Goal: Information Seeking & Learning: Learn about a topic

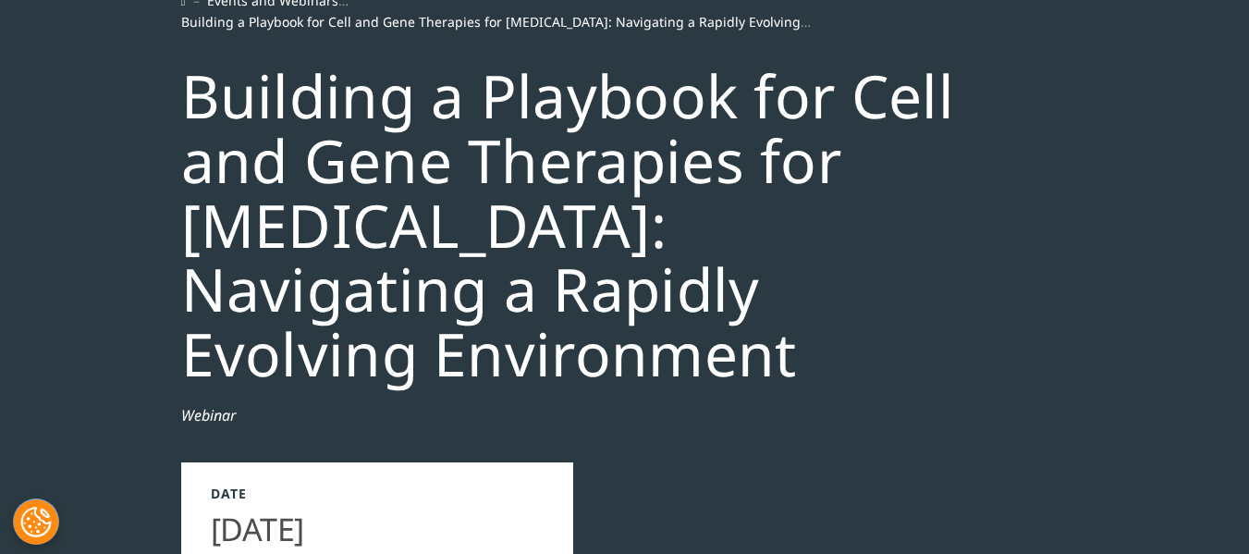
scroll to position [185, 0]
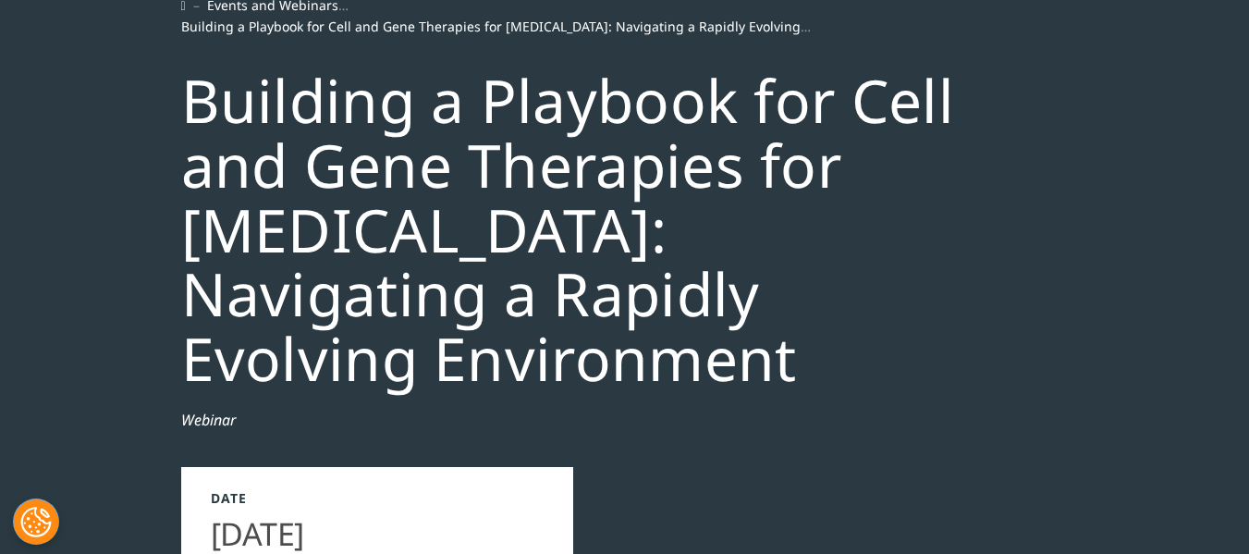
drag, startPoint x: 234, startPoint y: 129, endPoint x: 810, endPoint y: 361, distance: 620.8
click at [810, 361] on div "Events and Webinars Building a Playbook for Cell and Gene Therapies for [MEDICA…" at bounding box center [625, 378] width 924 height 830
copy div "Building a Playbook for Cell and Gene Therapies for [MEDICAL_DATA]: Navigating …"
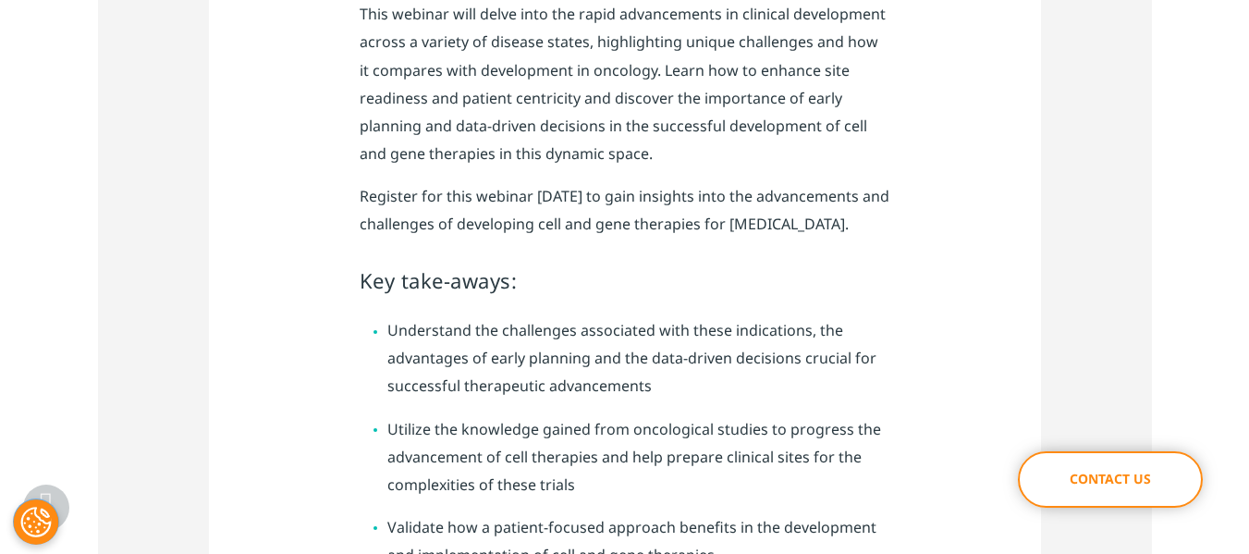
scroll to position [1202, 0]
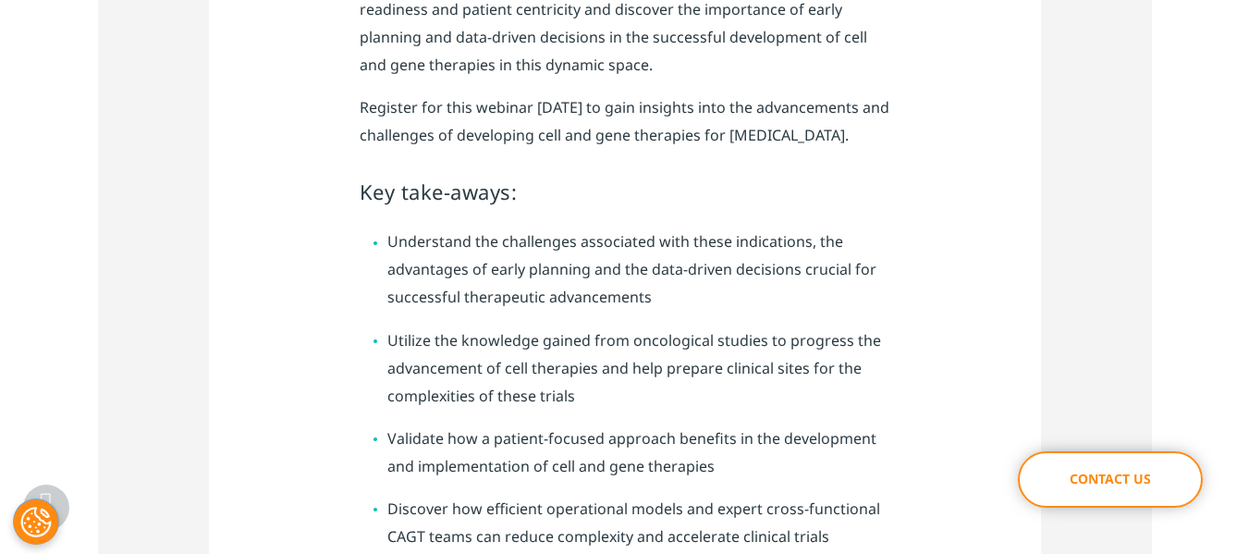
click at [364, 198] on h4 "Key take-aways:" at bounding box center [625, 192] width 531 height 30
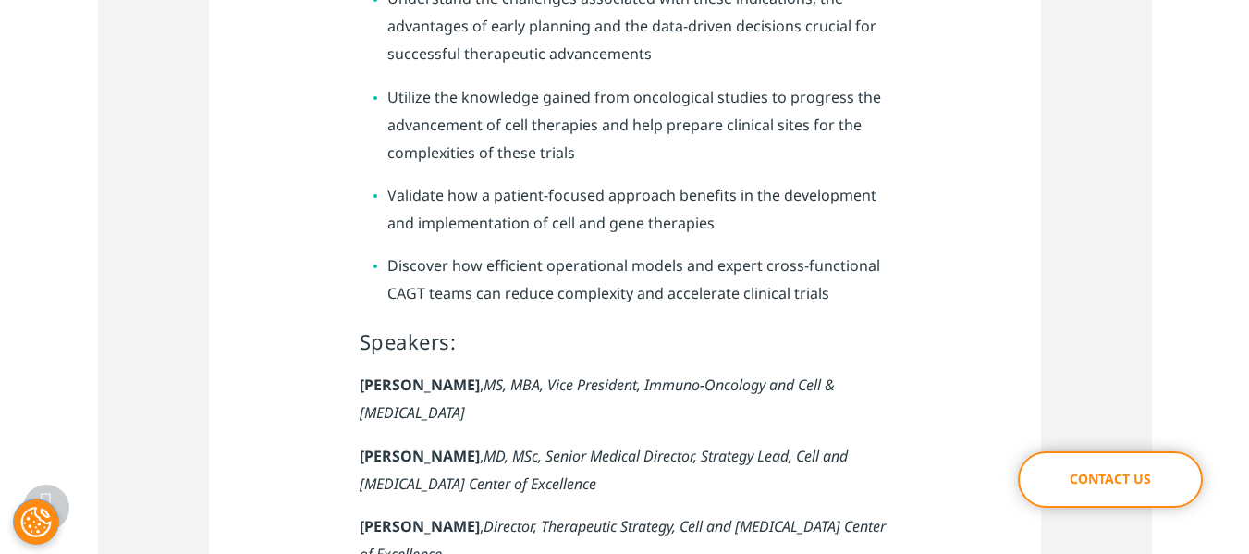
scroll to position [1479, 0]
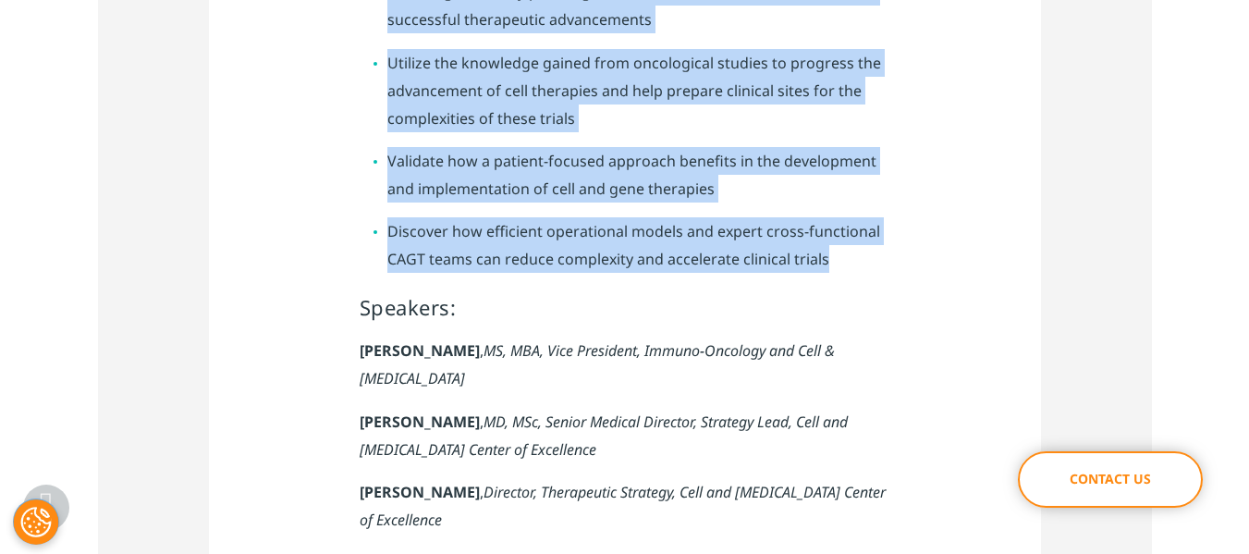
click at [812, 257] on li "Discover how efficient operational models and expert cross-functional CAGT team…" at bounding box center [638, 244] width 503 height 55
copy div "Key take-aways: Understand the challenges associated with these indications, th…"
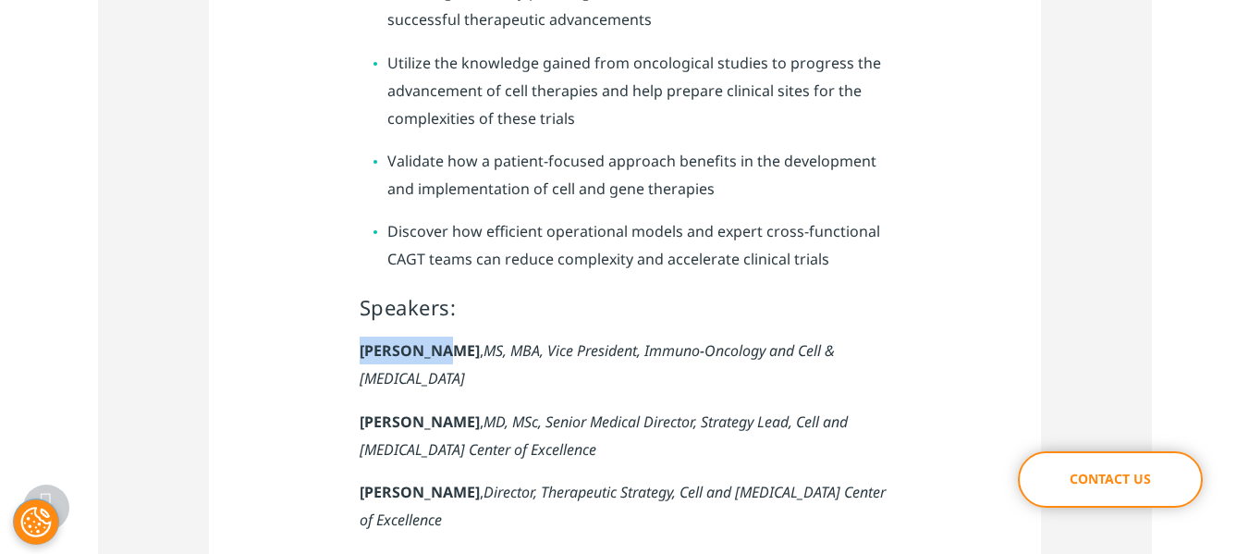
drag, startPoint x: 359, startPoint y: 342, endPoint x: 430, endPoint y: 347, distance: 71.3
click at [430, 347] on p "[PERSON_NAME] , MS, MBA, Vice President, Immuno-Oncology and Cell & [MEDICAL_DA…" at bounding box center [625, 371] width 531 height 70
copy strong "[PERSON_NAME]"
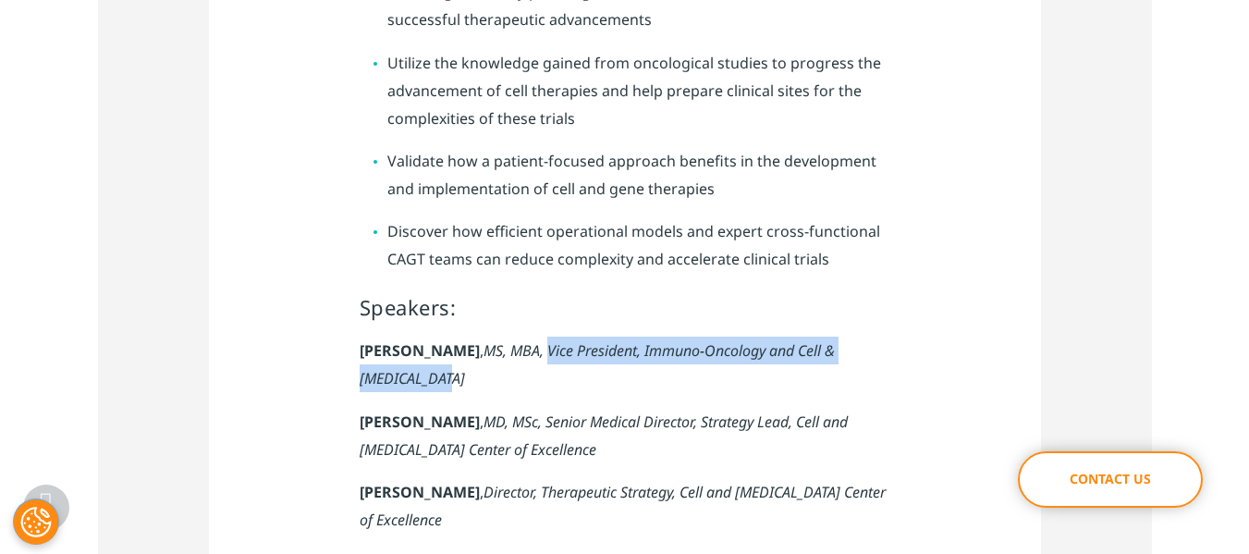
drag, startPoint x: 504, startPoint y: 346, endPoint x: 899, endPoint y: 350, distance: 395.6
click at [899, 350] on div "Explore the transformative impact of cell and gene therapies on the current sta…" at bounding box center [625, 91] width 832 height 1147
copy em "Vice President, Immuno-Oncology and Cell & [MEDICAL_DATA]"
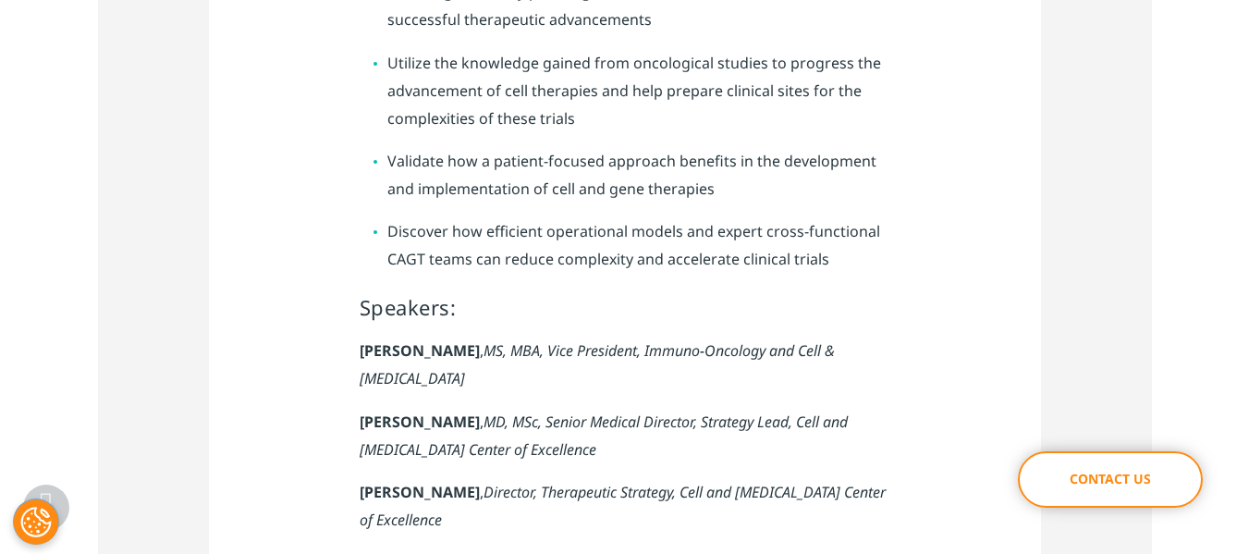
click at [408, 418] on em "MD, MSc, Senior Medical Director, Strategy Lead, Cell and [MEDICAL_DATA] Center…" at bounding box center [604, 435] width 488 height 48
drag, startPoint x: 358, startPoint y: 390, endPoint x: 507, endPoint y: 396, distance: 149.8
click at [507, 396] on div "Explore the transformative impact of cell and gene therapies on the current sta…" at bounding box center [625, 91] width 832 height 1147
copy strong "[PERSON_NAME]"
drag, startPoint x: 509, startPoint y: 385, endPoint x: 551, endPoint y: 397, distance: 43.6
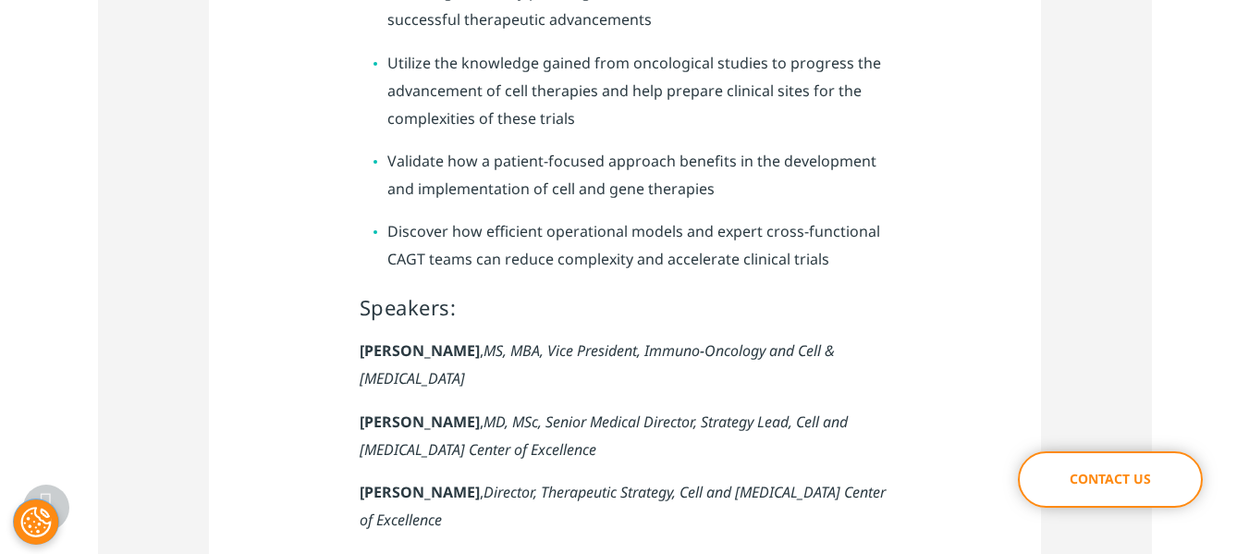
click at [510, 408] on p "[PERSON_NAME] , MD, MSc, Senior Medical Director, Strategy Lead, Cell and [MEDI…" at bounding box center [625, 443] width 531 height 70
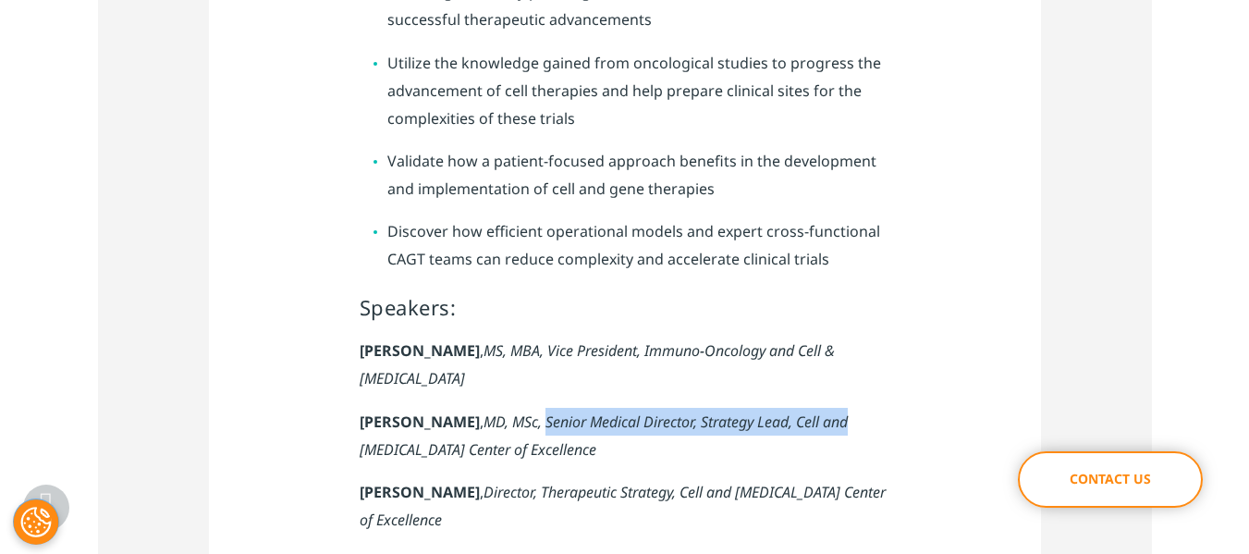
drag, startPoint x: 579, startPoint y: 394, endPoint x: 906, endPoint y: 387, distance: 327.3
click at [906, 387] on div "Explore the transformative impact of cell and gene therapies on the current sta…" at bounding box center [625, 91] width 832 height 1147
copy em "Senior Medical Director, Strategy Lead, Cell and"
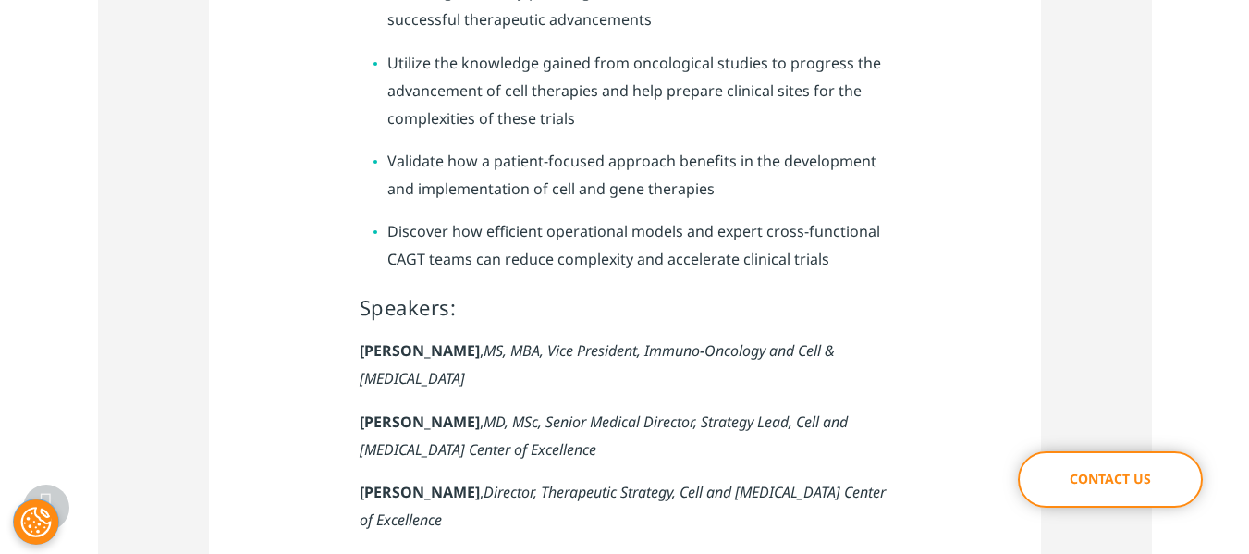
click at [609, 373] on p "[PERSON_NAME] , MS, MBA, Vice President, Immuno-Oncology and Cell & [MEDICAL_DA…" at bounding box center [625, 371] width 531 height 70
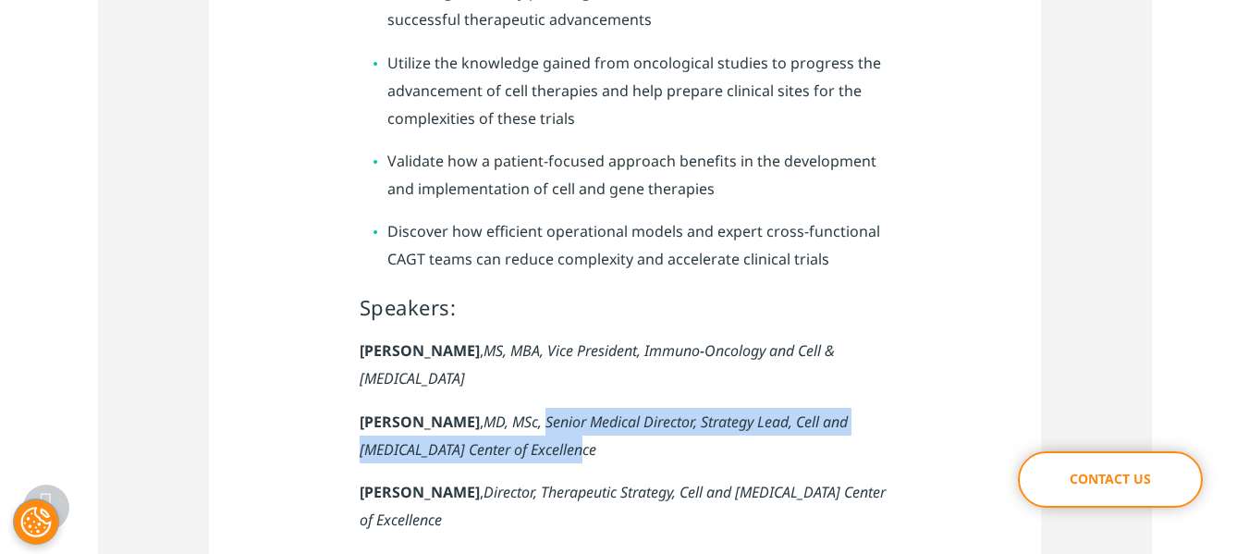
drag, startPoint x: 577, startPoint y: 387, endPoint x: 596, endPoint y: 423, distance: 40.9
click at [596, 423] on p "[PERSON_NAME] , MD, MSc, Senior Medical Director, Strategy Lead, Cell and [MEDI…" at bounding box center [625, 443] width 531 height 70
copy em "Senior Medical Director, Strategy Lead, Cell and [MEDICAL_DATA] Center of Excel…"
click at [418, 440] on p "[PERSON_NAME] , MD, MSc, Senior Medical Director, Strategy Lead, Cell and [MEDI…" at bounding box center [625, 443] width 531 height 70
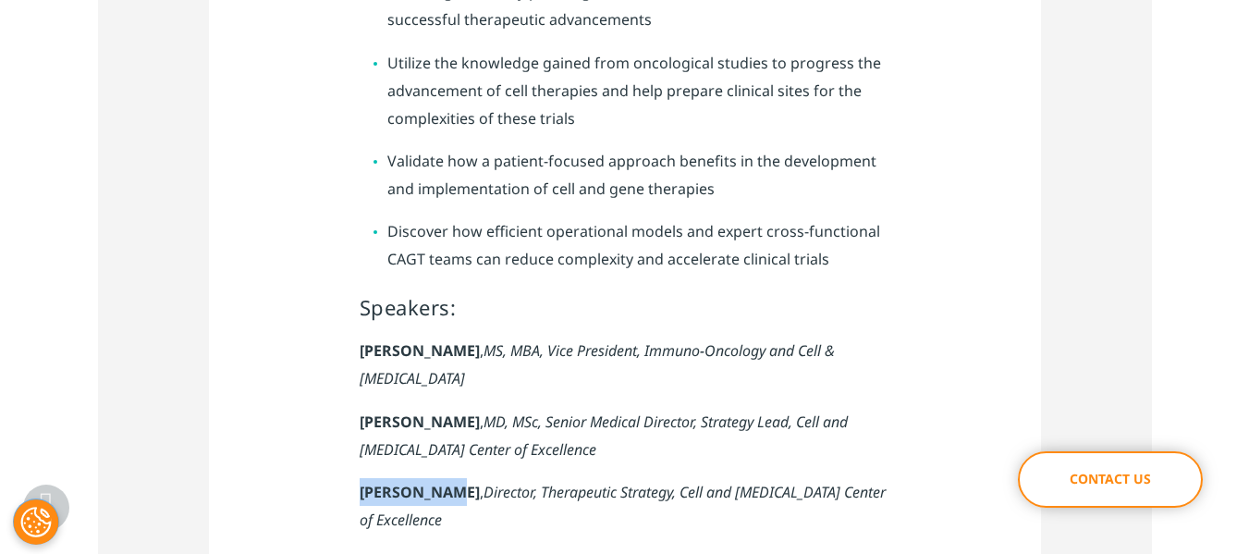
drag, startPoint x: 360, startPoint y: 465, endPoint x: 478, endPoint y: 464, distance: 118.3
click at [445, 482] on strong "[PERSON_NAME]" at bounding box center [420, 492] width 120 height 20
copy strong "[PERSON_NAME]"
click at [463, 482] on em "Director, Therapeutic Strategy, Cell and [MEDICAL_DATA] Center of Excellence" at bounding box center [623, 506] width 526 height 48
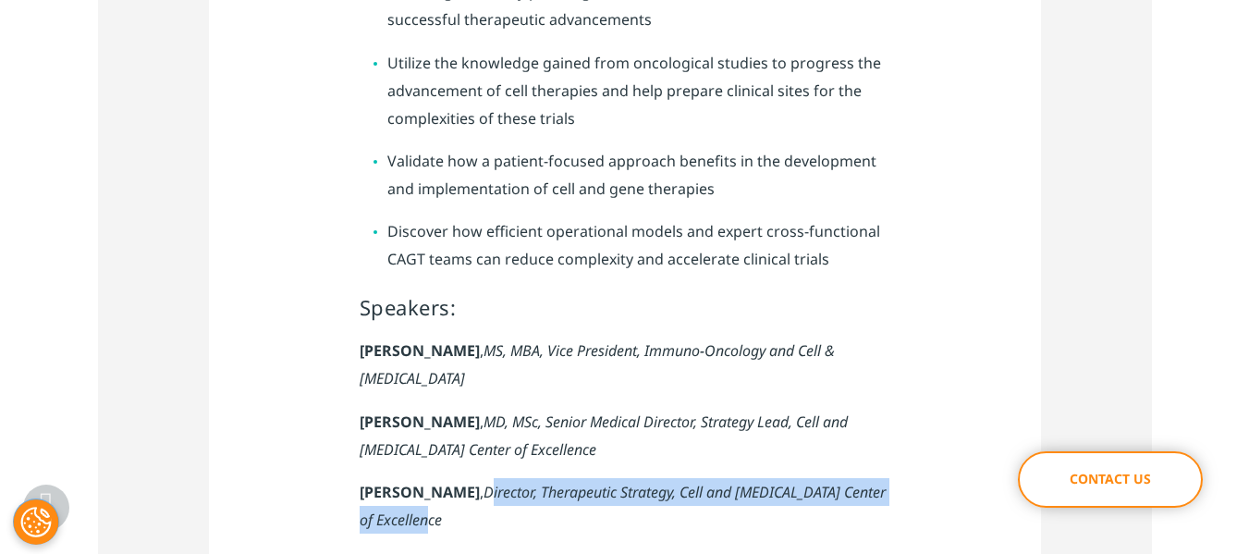
drag, startPoint x: 460, startPoint y: 460, endPoint x: 467, endPoint y: 483, distance: 24.0
click at [467, 483] on p "[PERSON_NAME] , Director, Therapeutic Strategy, Cell and [MEDICAL_DATA] Center …" at bounding box center [625, 513] width 531 height 70
copy em "irector, Therapeutic Strategy, Cell and [MEDICAL_DATA] Center of Excellence"
